Goal: Task Accomplishment & Management: Complete application form

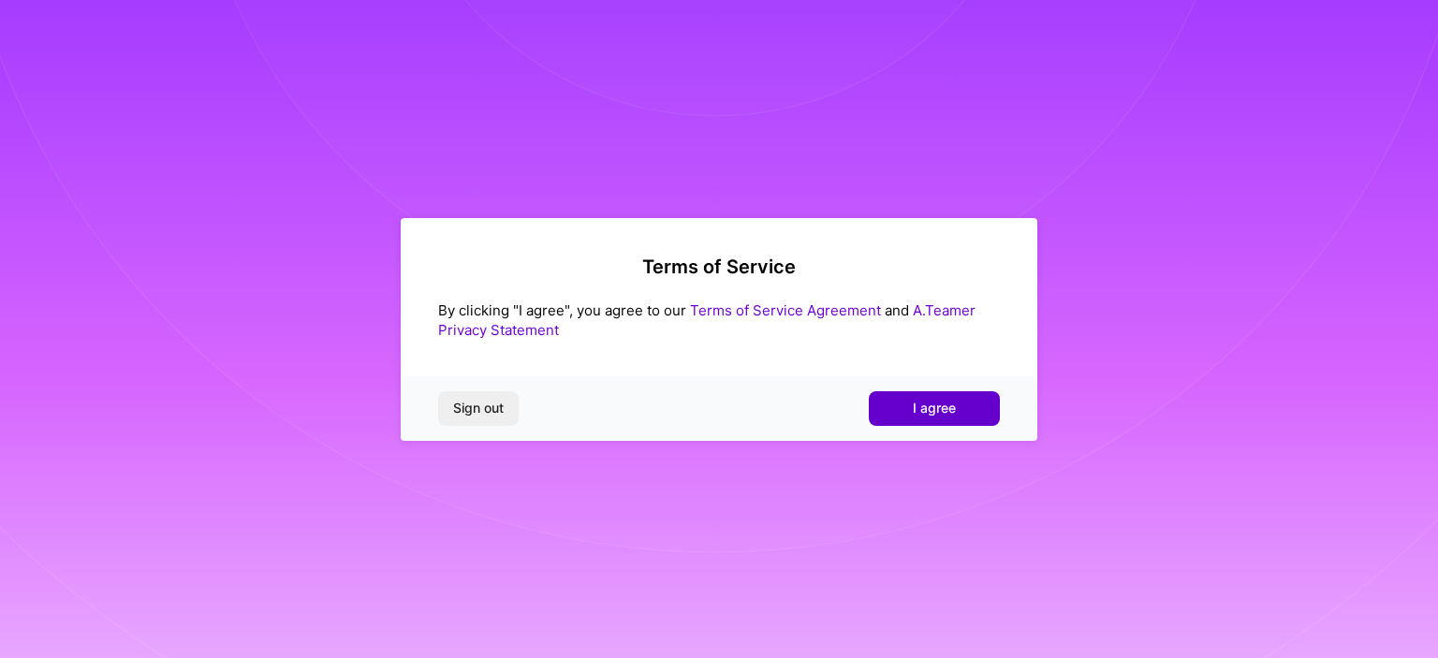
click at [921, 409] on span "I agree" at bounding box center [934, 408] width 43 height 19
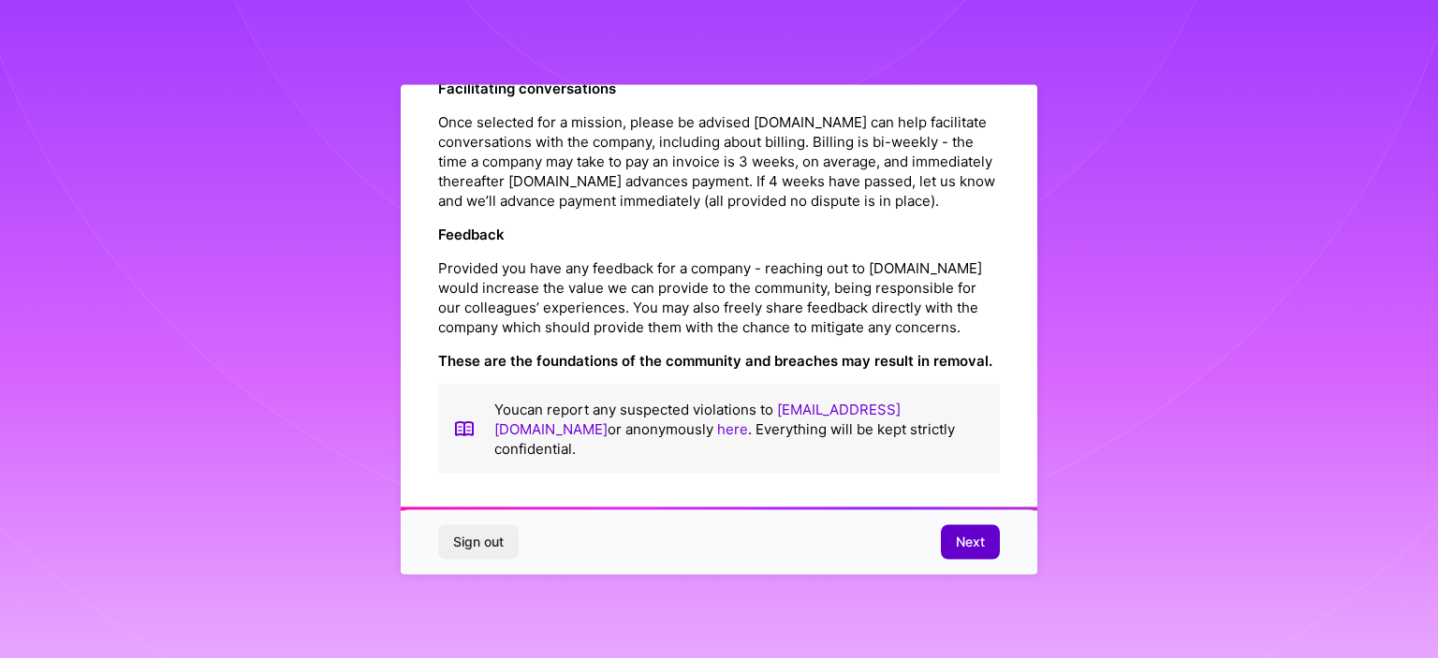
click at [992, 531] on button "Next" at bounding box center [970, 542] width 59 height 34
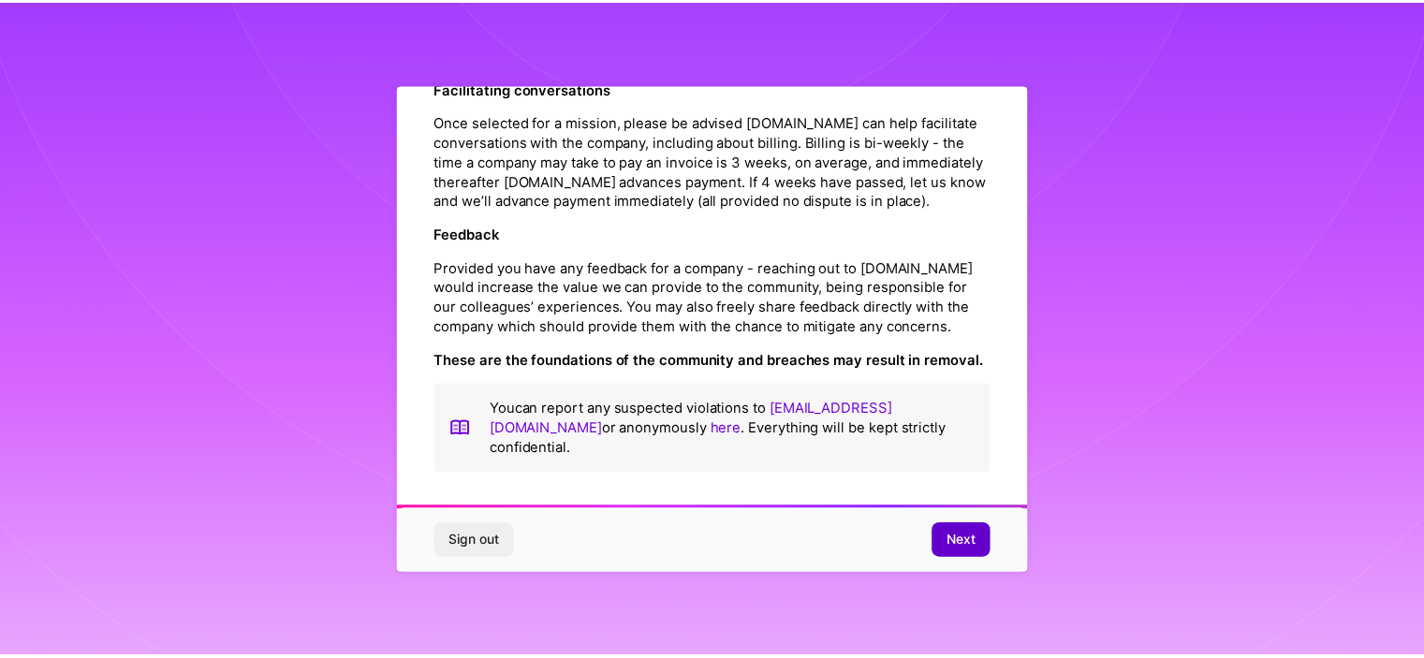
scroll to position [15, 0]
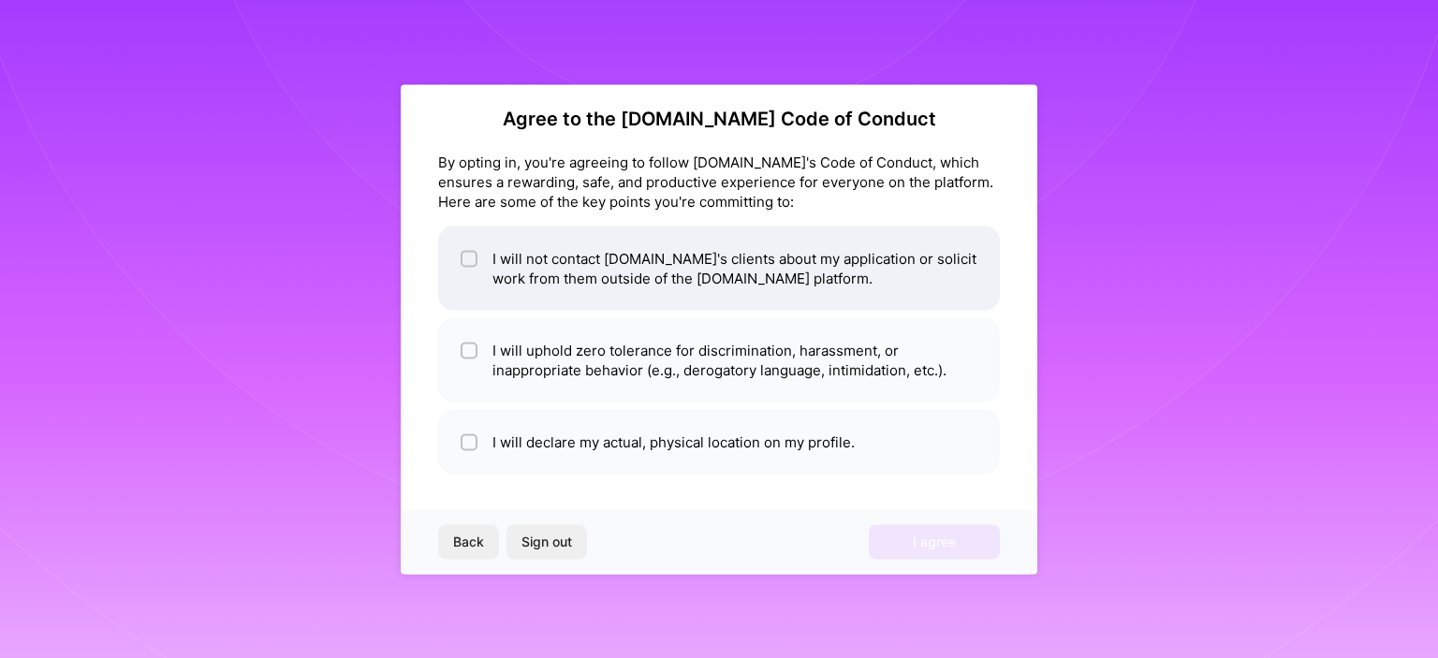
click at [467, 255] on input "checkbox" at bounding box center [470, 259] width 13 height 13
checkbox input "true"
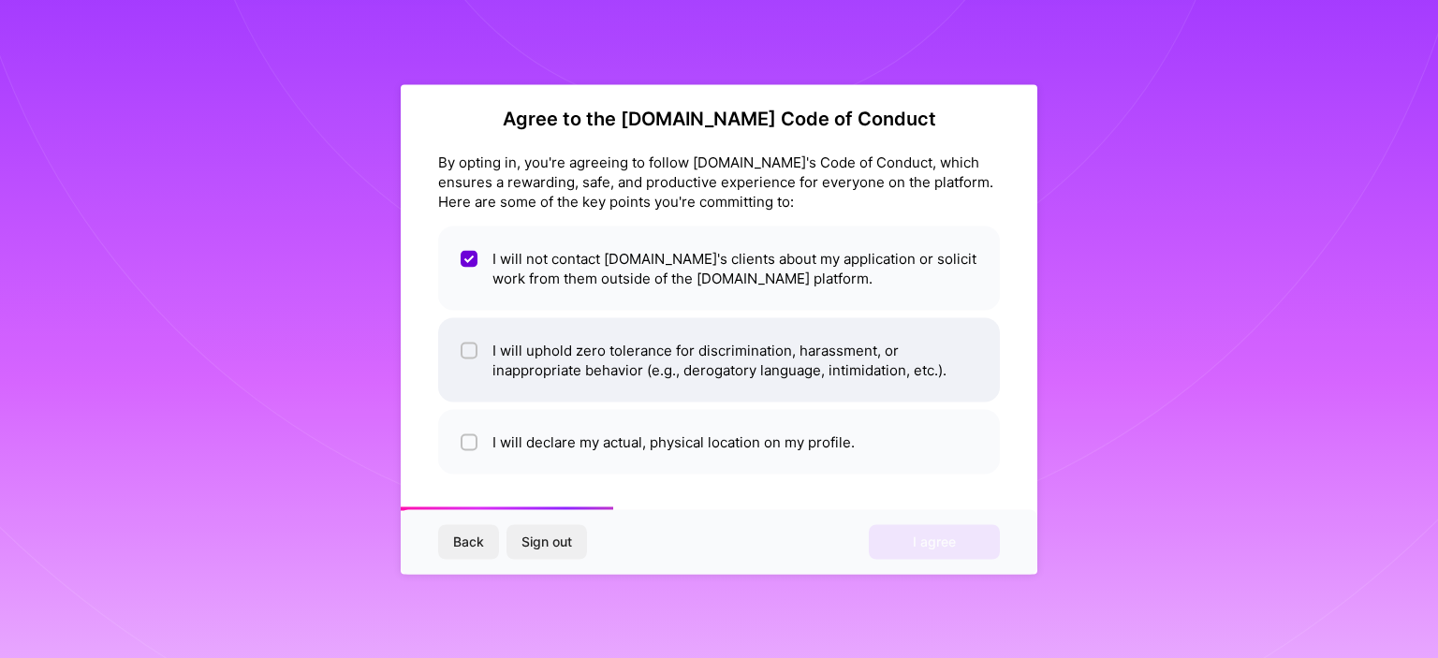
drag, startPoint x: 476, startPoint y: 349, endPoint x: 471, endPoint y: 362, distance: 14.3
click at [474, 349] on div at bounding box center [468, 350] width 17 height 17
checkbox input "true"
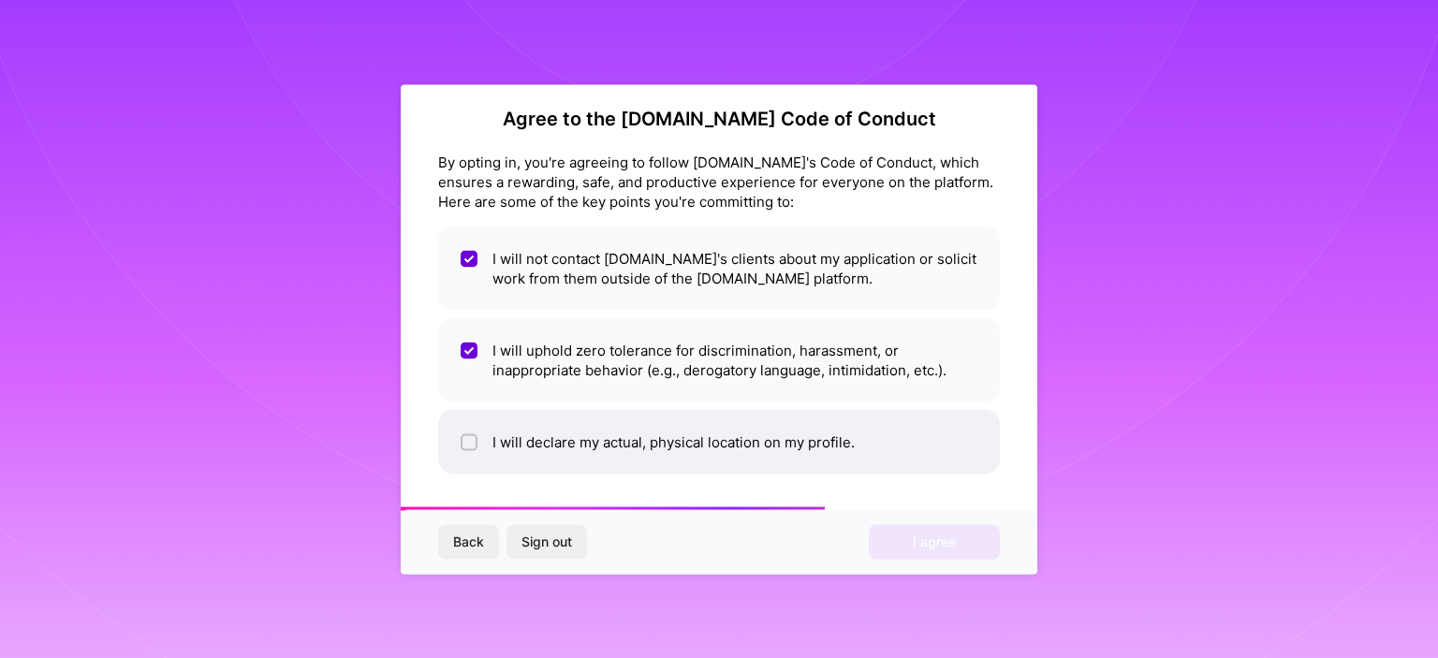
click at [466, 440] on input "checkbox" at bounding box center [470, 442] width 13 height 13
checkbox input "true"
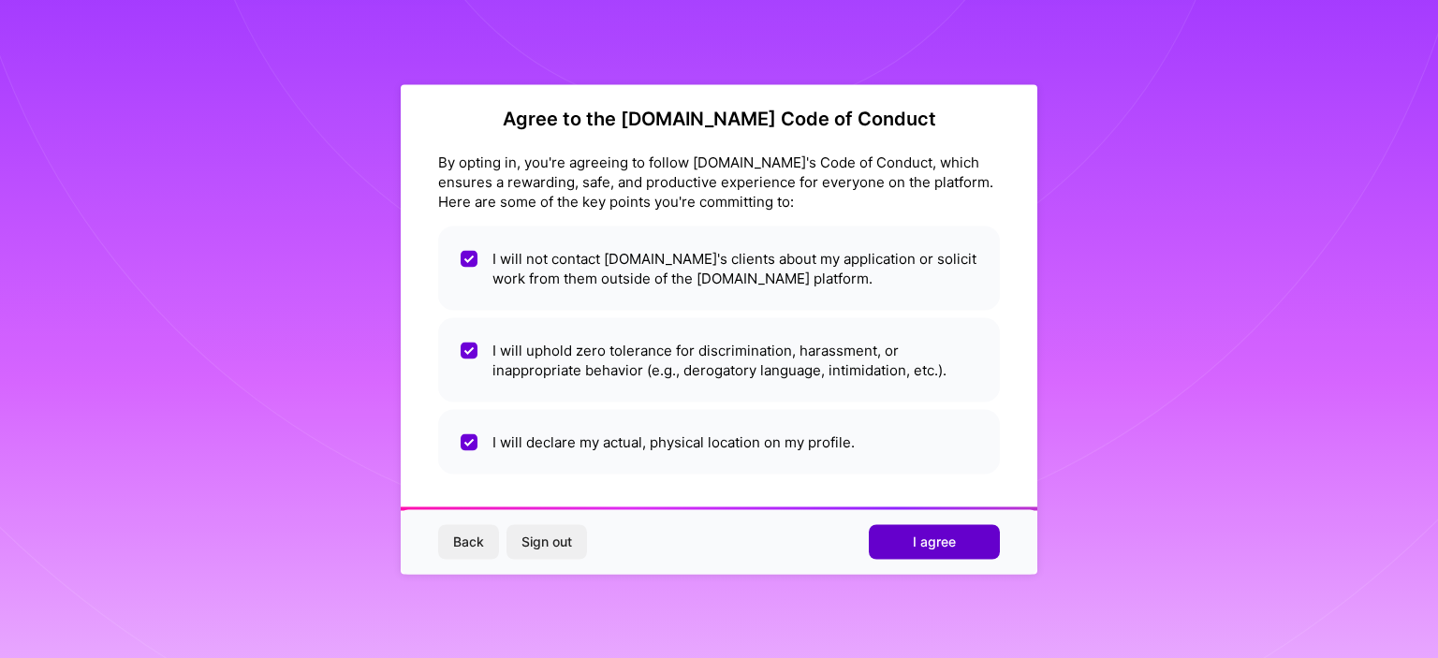
click at [919, 553] on button "I agree" at bounding box center [934, 542] width 131 height 34
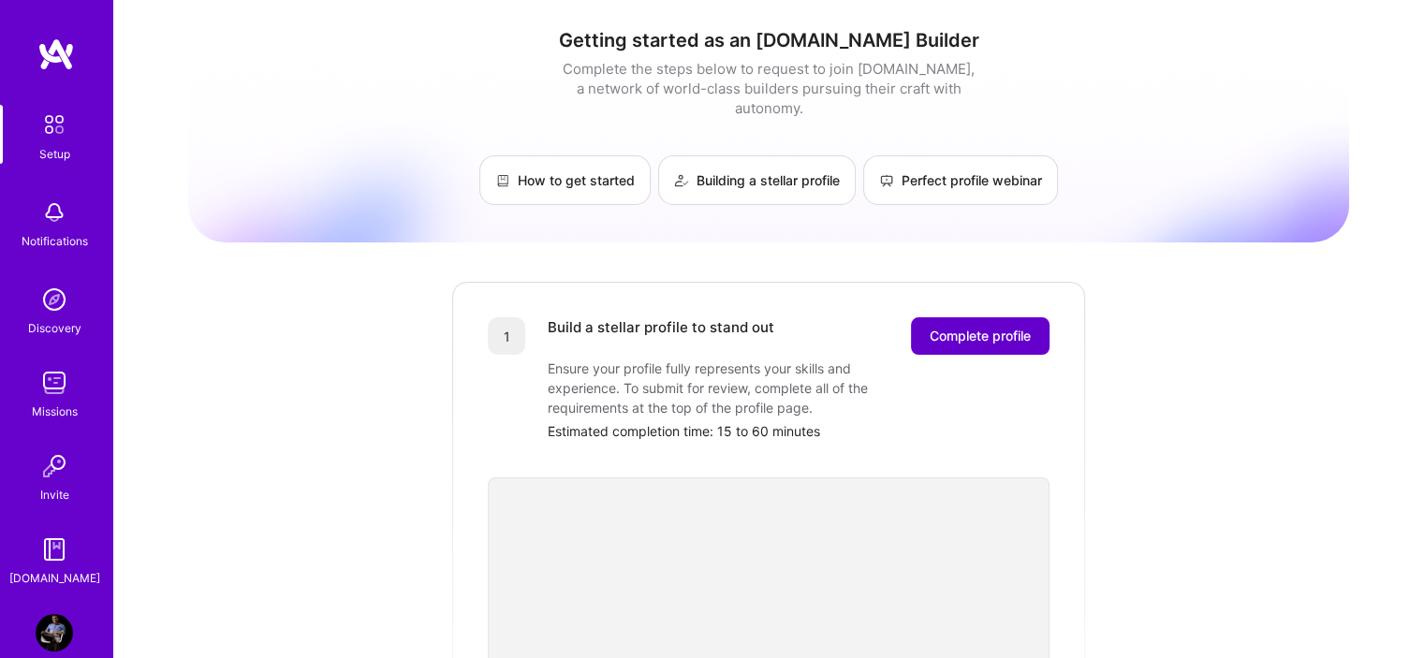
click at [946, 329] on button "Complete profile" at bounding box center [980, 335] width 139 height 37
